Goal: Task Accomplishment & Management: Use online tool/utility

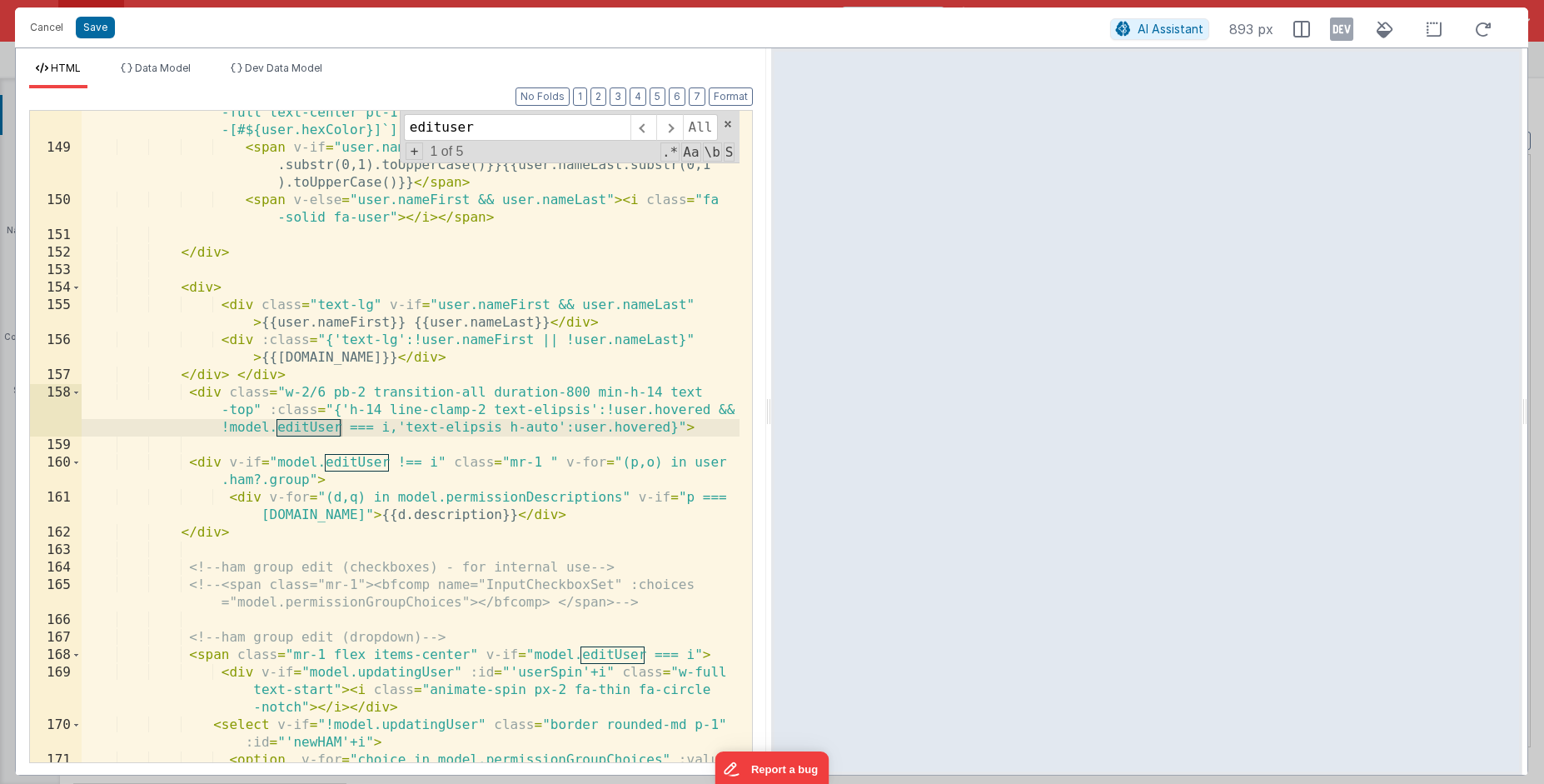
scroll to position [591, 0]
click at [99, 34] on button "Save" at bounding box center [95, 27] width 39 height 22
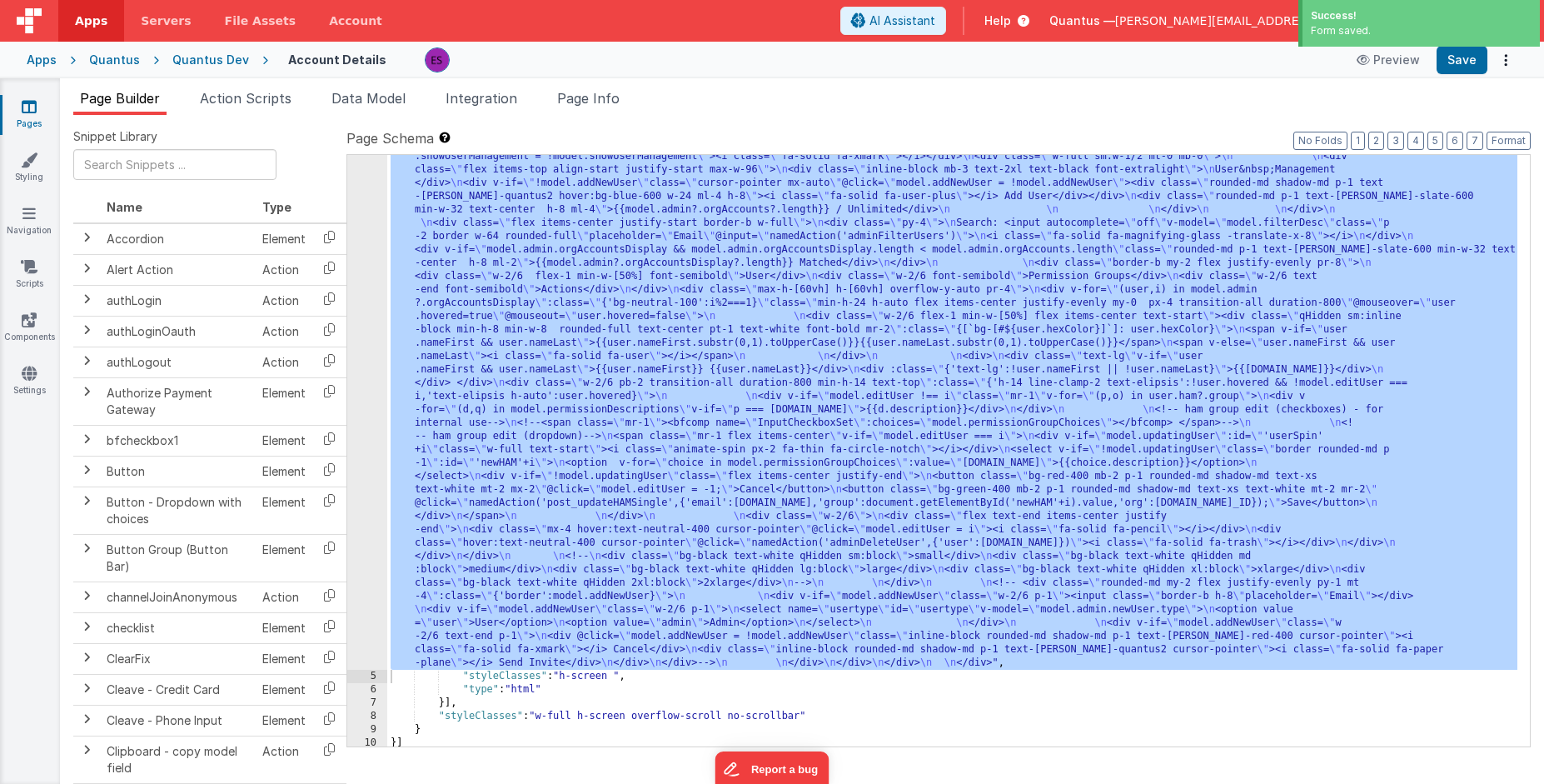
click at [199, 61] on div "Quantus Dev" at bounding box center [210, 60] width 77 height 16
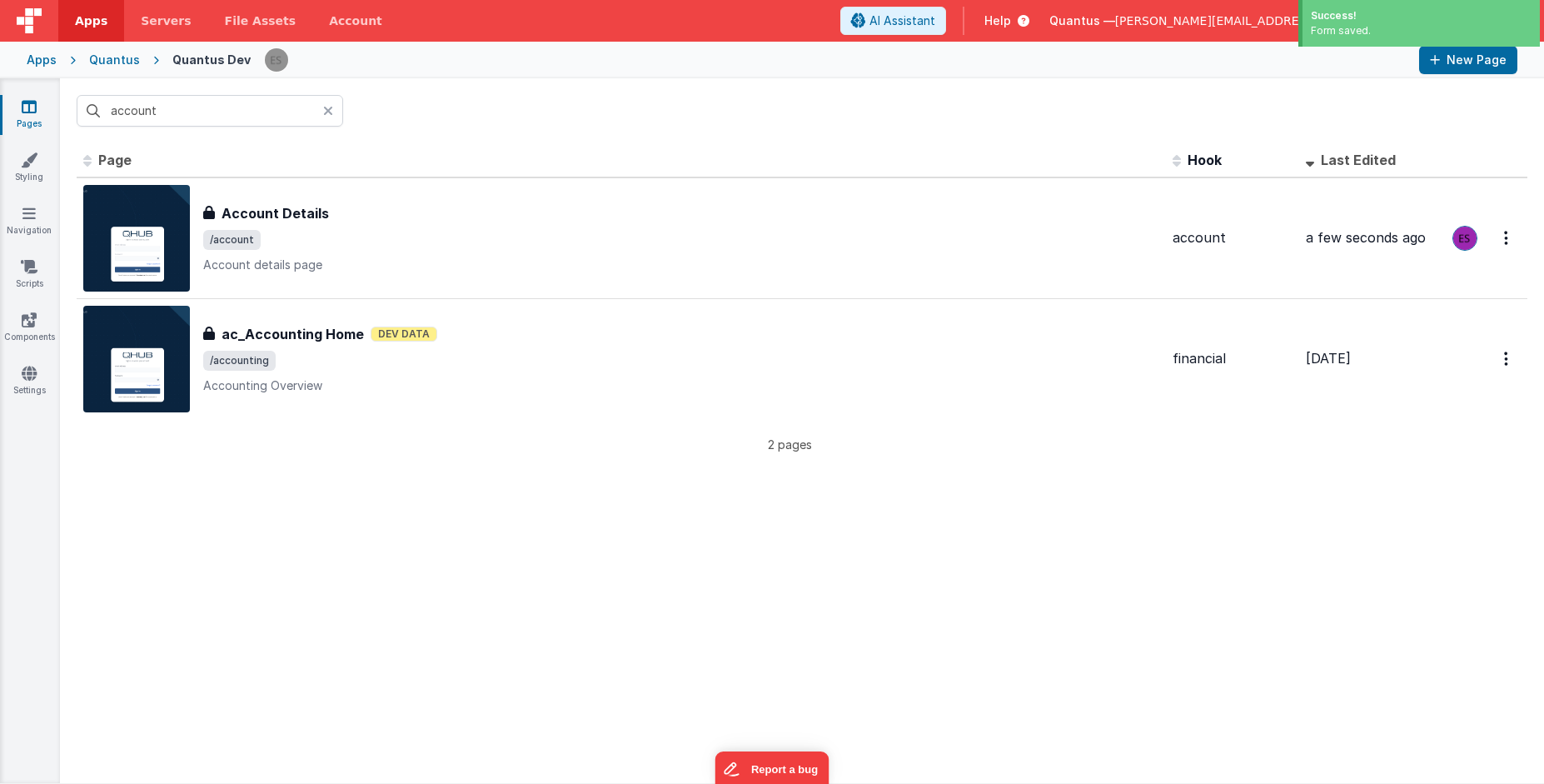
click at [106, 60] on div "Quantus" at bounding box center [115, 60] width 51 height 16
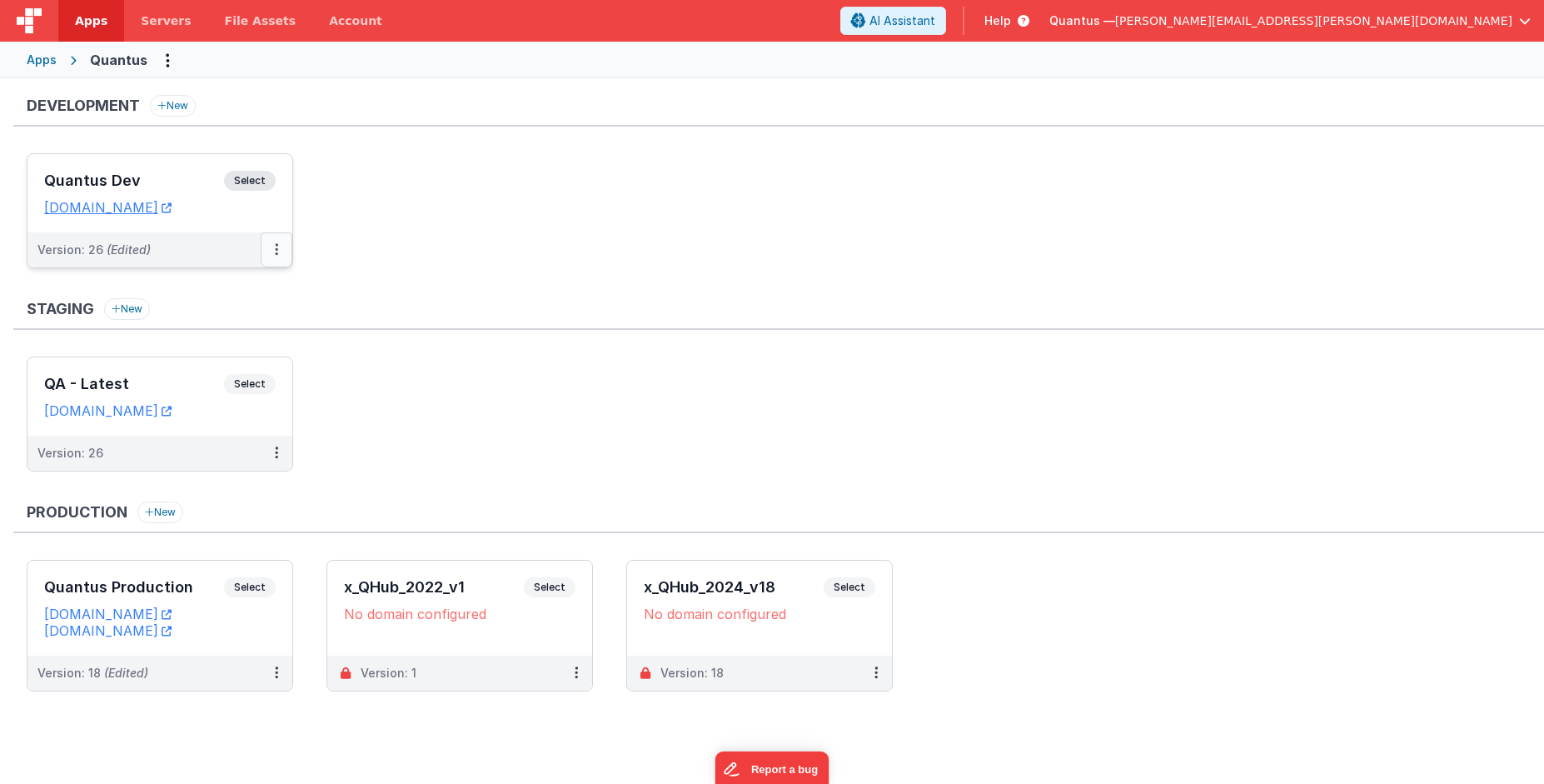
click at [282, 245] on button at bounding box center [276, 250] width 32 height 35
click at [216, 341] on link "Deploy..." at bounding box center [219, 346] width 146 height 30
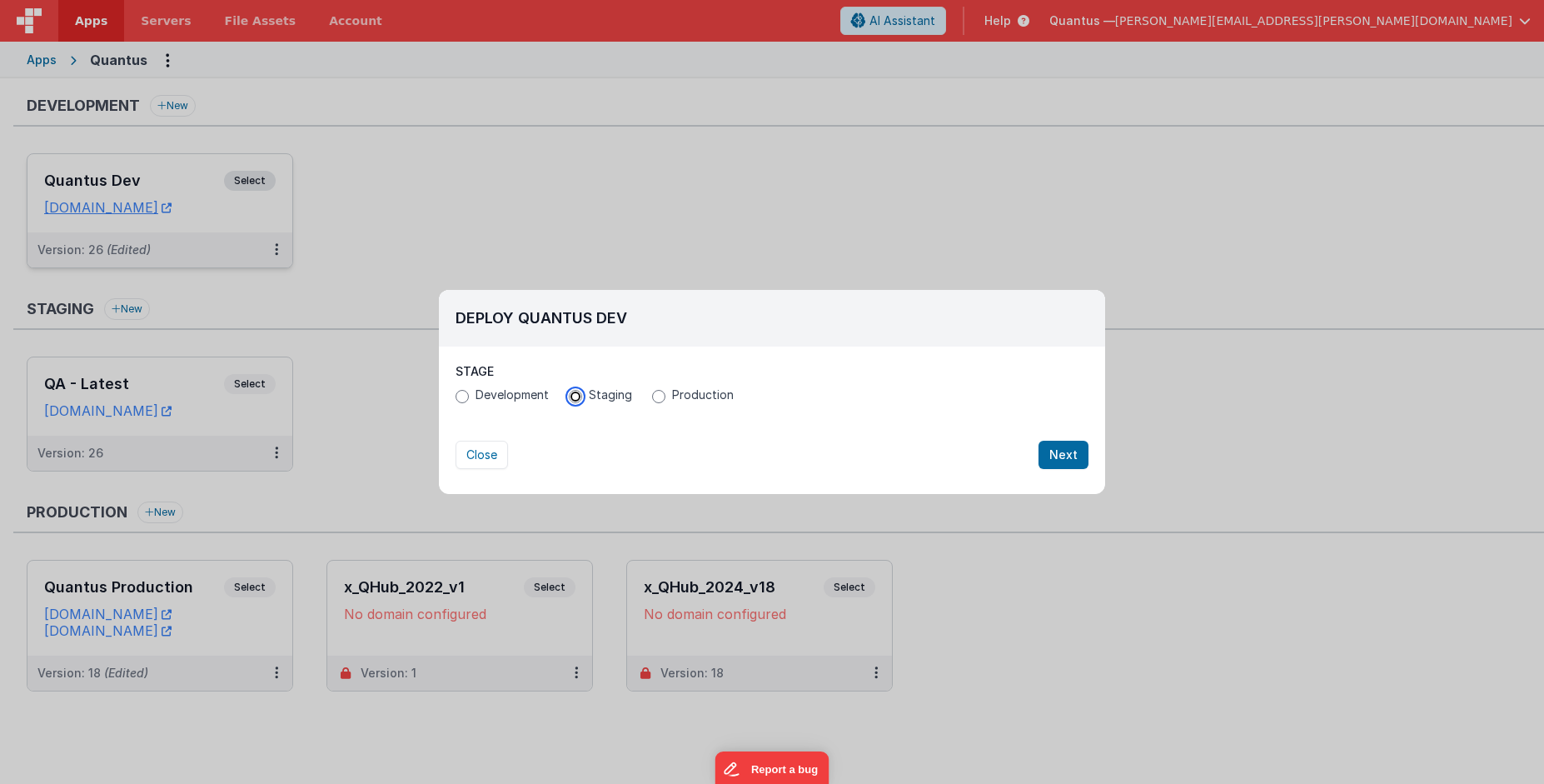
click at [577, 396] on input "Staging" at bounding box center [575, 396] width 14 height 14
radio input "true"
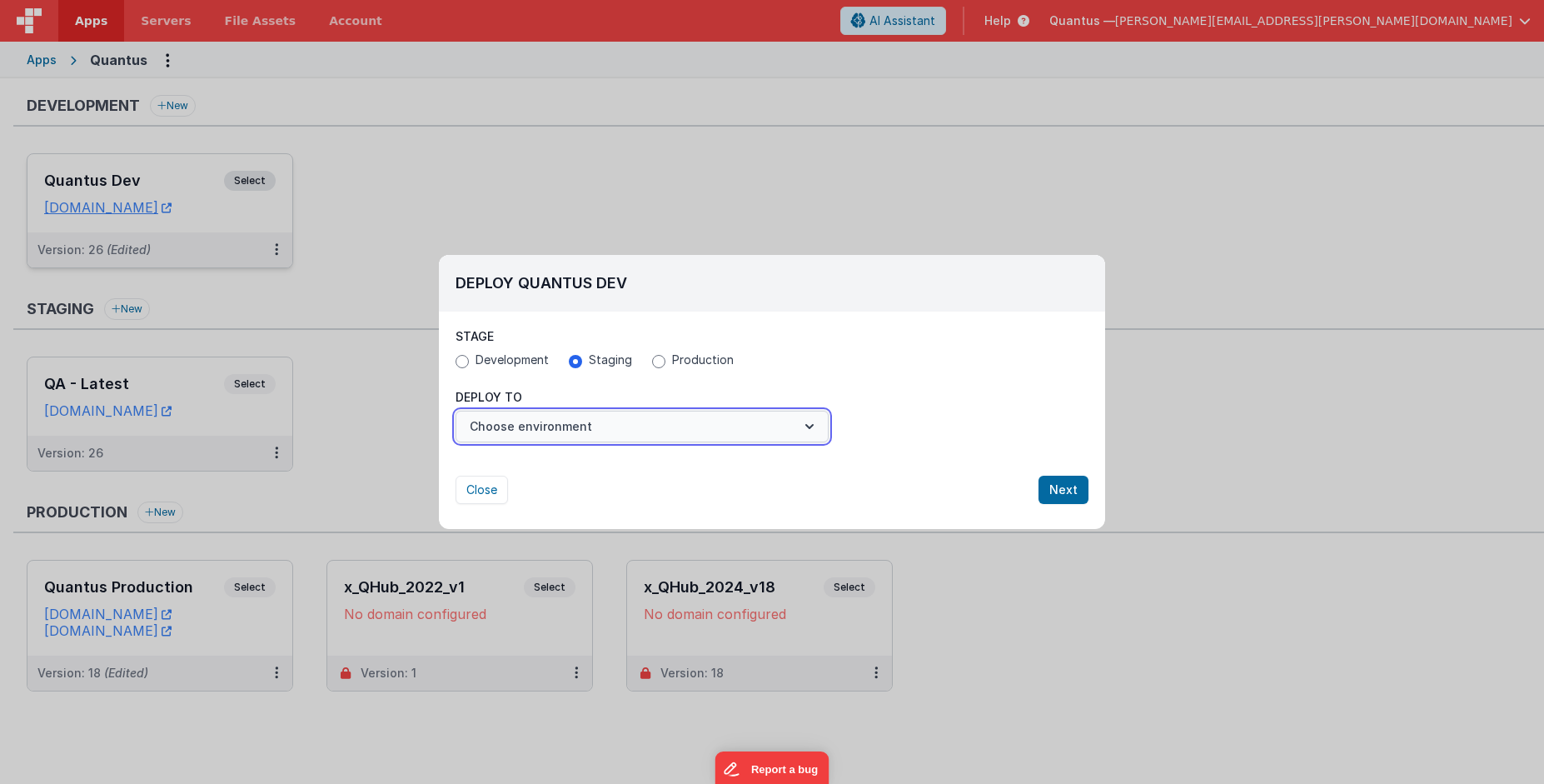
click at [568, 428] on button "Choose environment" at bounding box center [643, 426] width 374 height 32
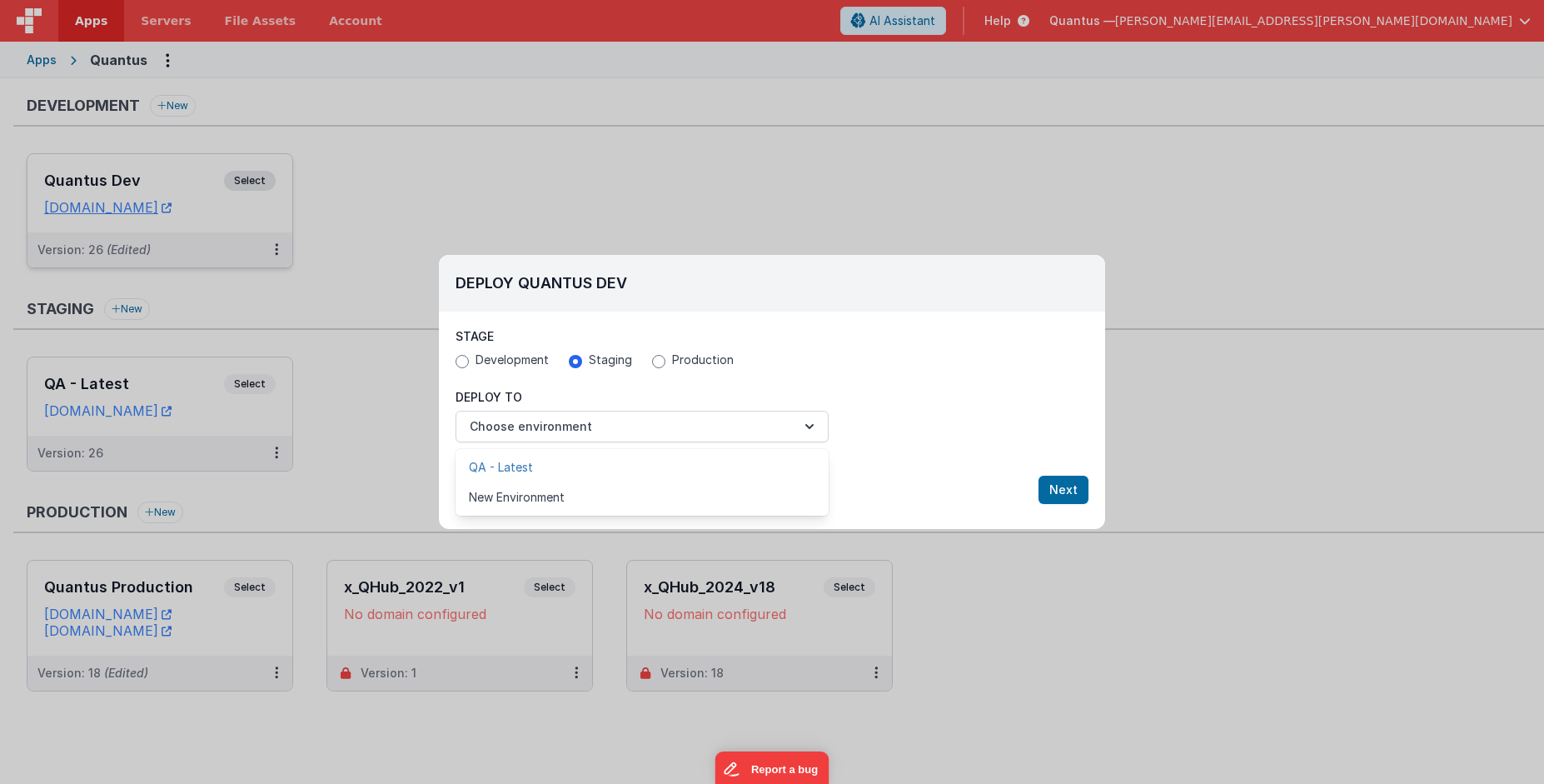
click at [542, 457] on link "QA - Latest" at bounding box center [643, 466] width 374 height 30
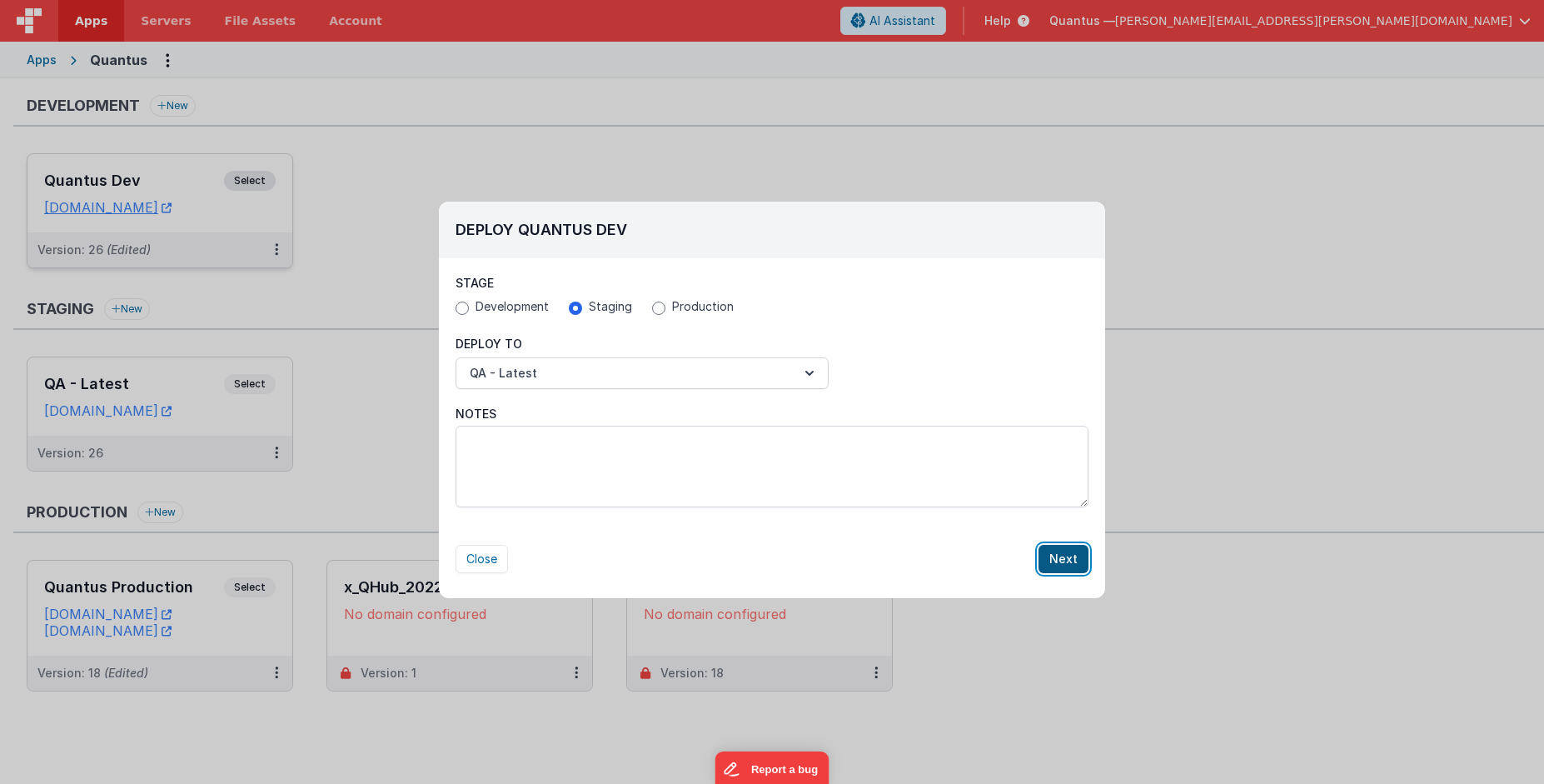
click at [1076, 558] on button "Next" at bounding box center [1063, 558] width 50 height 28
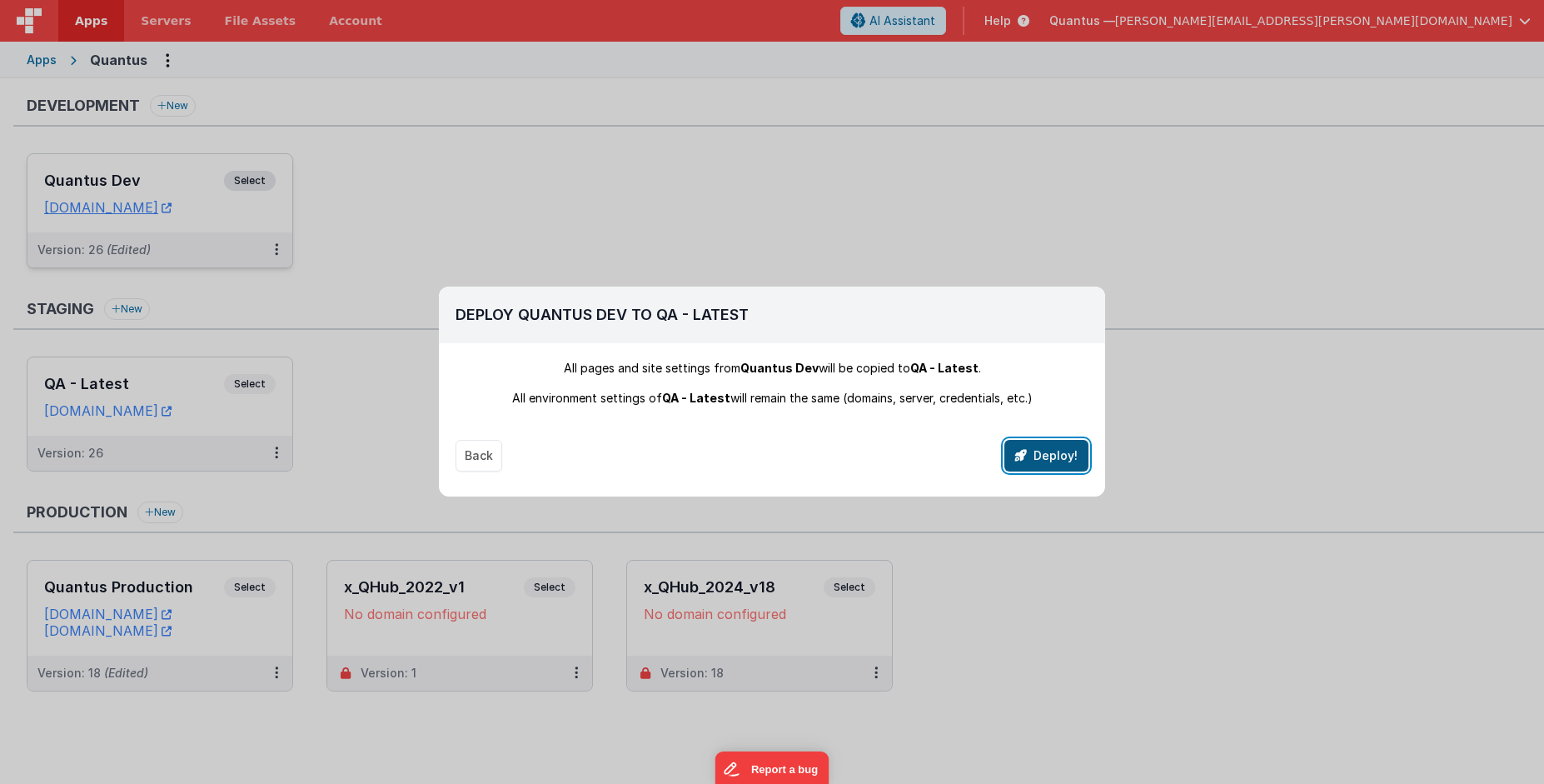
click at [1068, 450] on button "Deploy!" at bounding box center [1046, 455] width 84 height 32
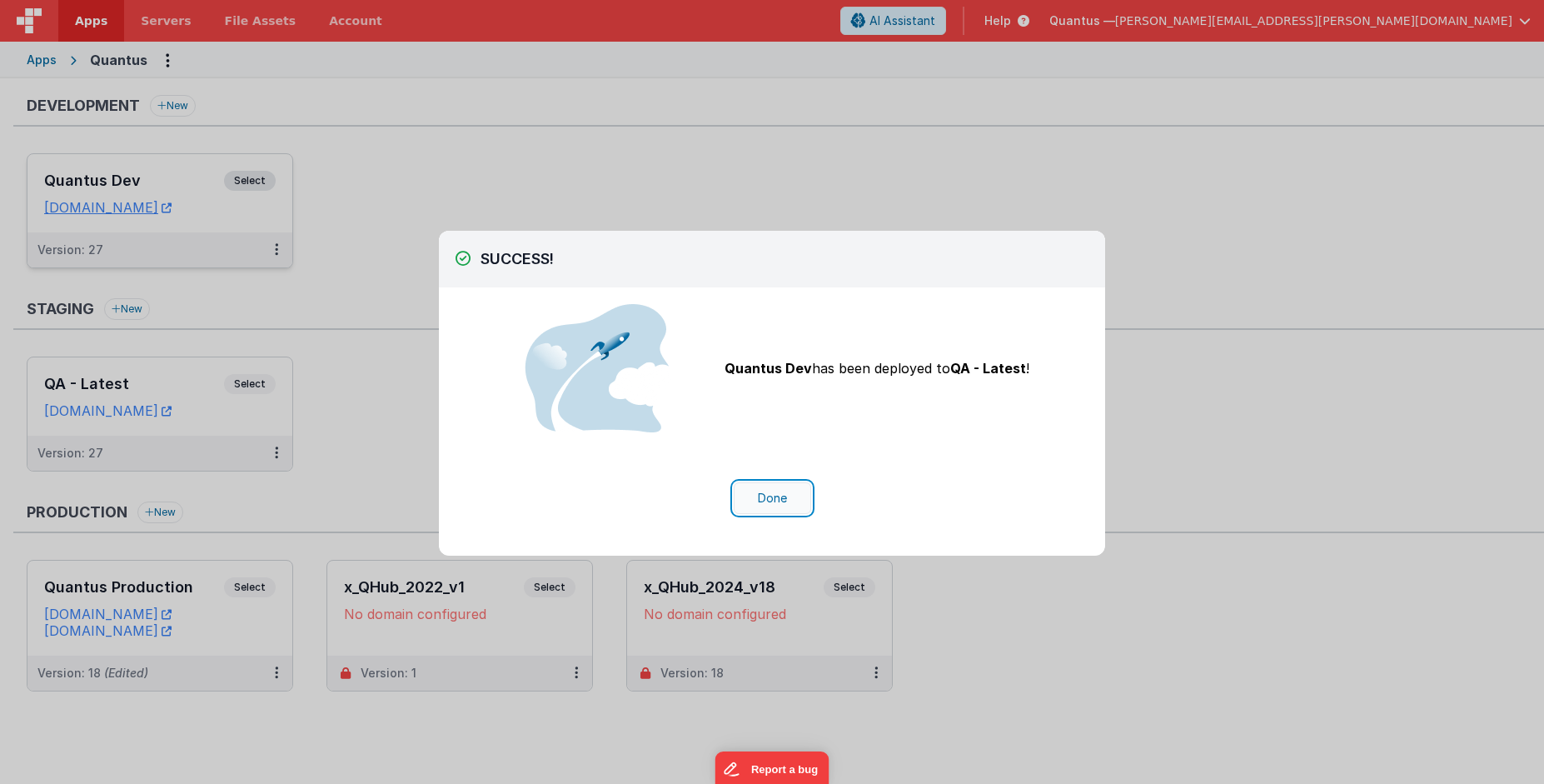
click at [752, 497] on button "Done" at bounding box center [772, 497] width 78 height 32
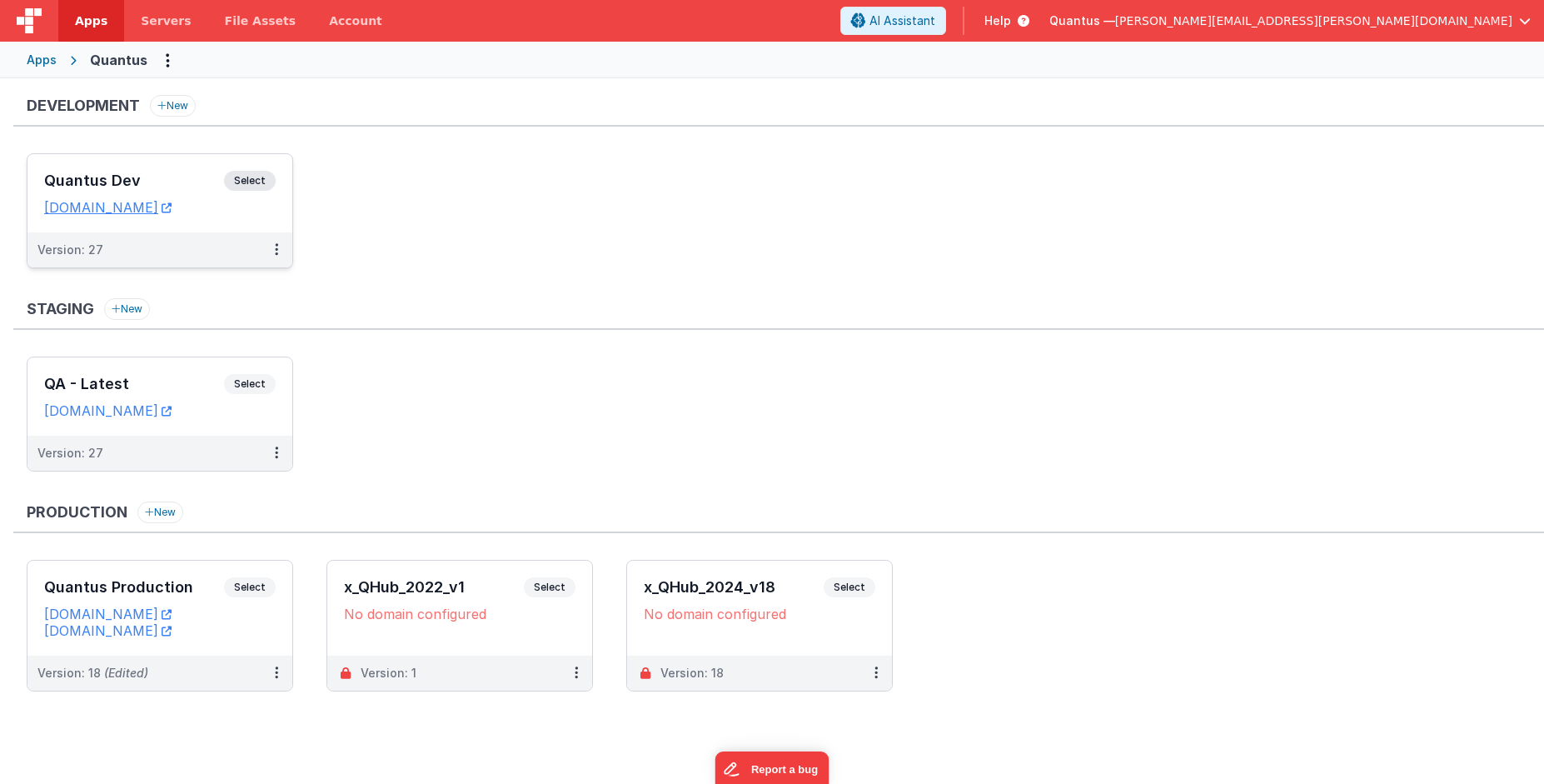
click at [910, 221] on ul "Quantus Dev Select URLs [DOMAIN_NAME] Version: 27" at bounding box center [786, 219] width 1518 height 132
click at [705, 155] on ul "Quantus Dev Select URLs [DOMAIN_NAME] Version: 27" at bounding box center [786, 219] width 1518 height 132
